Goal: Use online tool/utility: Utilize a website feature to perform a specific function

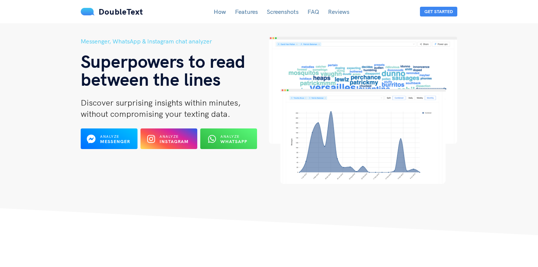
scroll to position [30, 0]
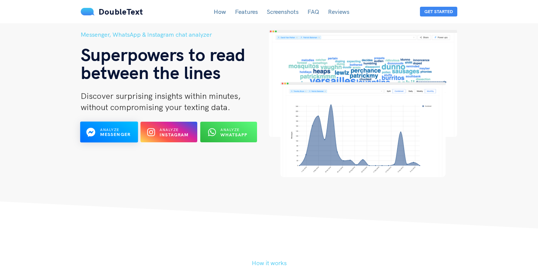
click at [119, 130] on span "Analyze" at bounding box center [109, 129] width 19 height 5
click at [165, 136] on b "Instagram" at bounding box center [175, 135] width 30 height 6
click at [219, 127] on div "Analyze WhatsApp" at bounding box center [228, 132] width 31 height 12
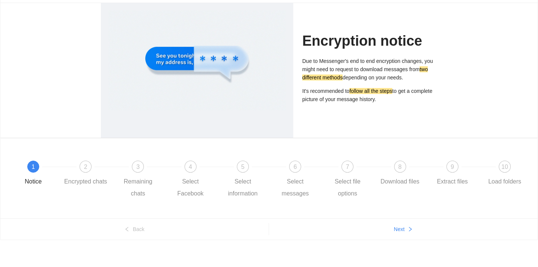
scroll to position [47, 0]
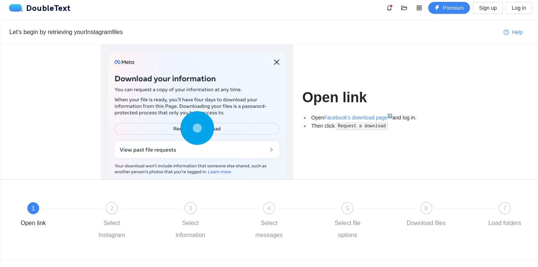
scroll to position [6, 0]
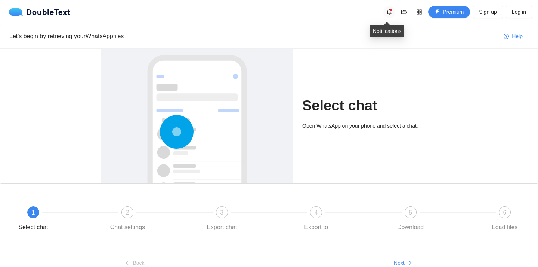
click at [387, 14] on icon "bell" at bounding box center [390, 12] width 6 height 6
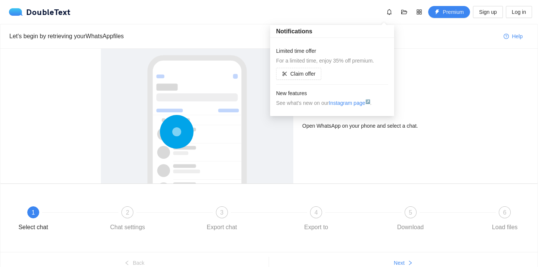
click at [219, 28] on div "Let's begin by retrieving your WhatsApp files" at bounding box center [253, 35] width 489 height 21
